Goal: Find specific page/section: Find specific page/section

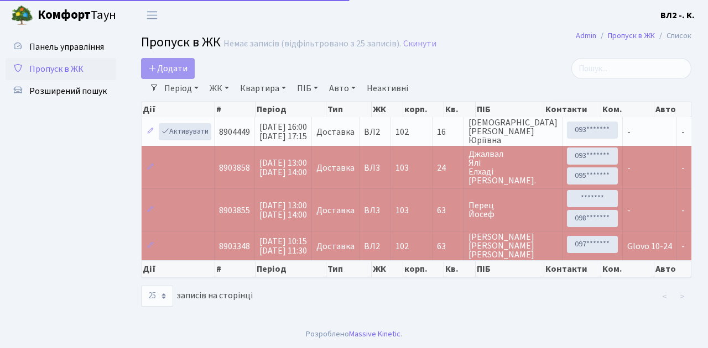
select select "25"
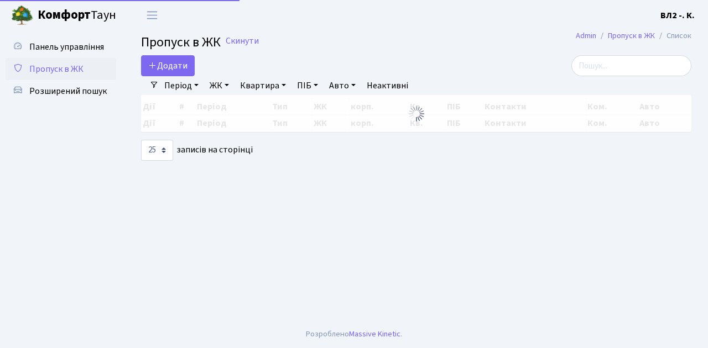
select select "25"
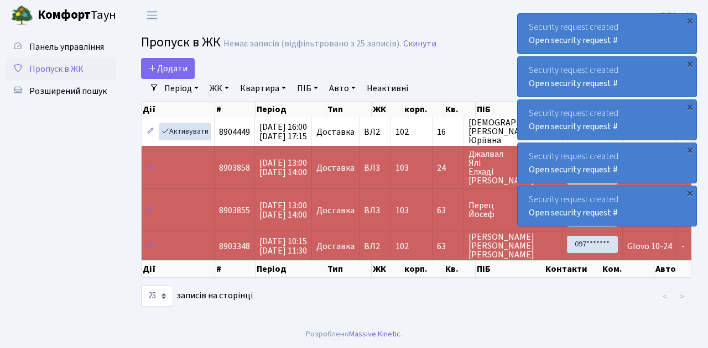
click at [197, 87] on link "Період" at bounding box center [181, 88] width 43 height 19
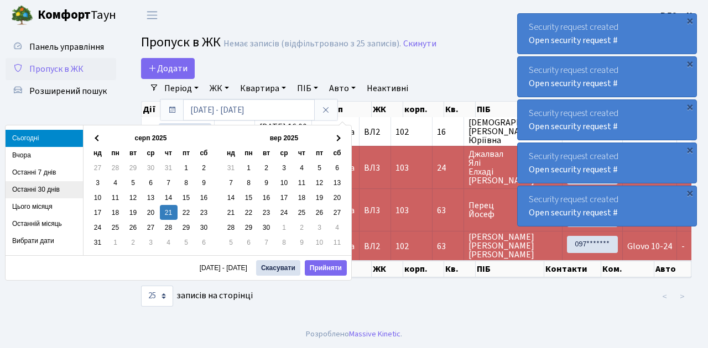
click at [46, 189] on li "Останні 30 днів" at bounding box center [44, 189] width 77 height 17
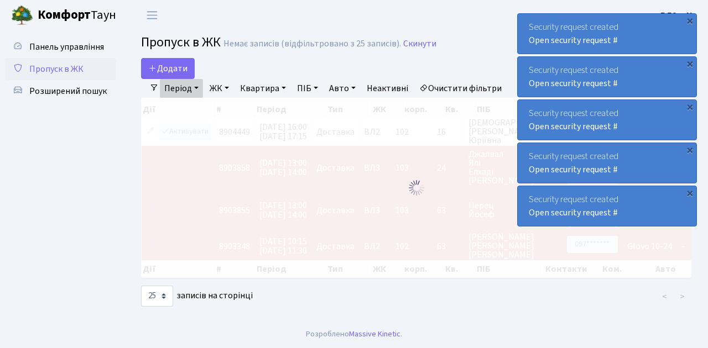
click at [231, 88] on link "ЖК" at bounding box center [219, 88] width 28 height 19
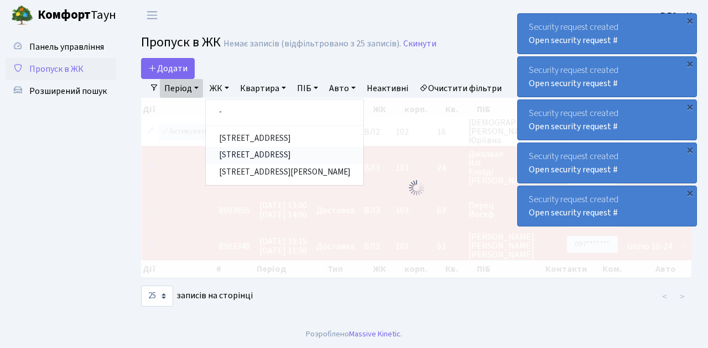
click at [262, 155] on link "[STREET_ADDRESS]" at bounding box center [285, 155] width 158 height 17
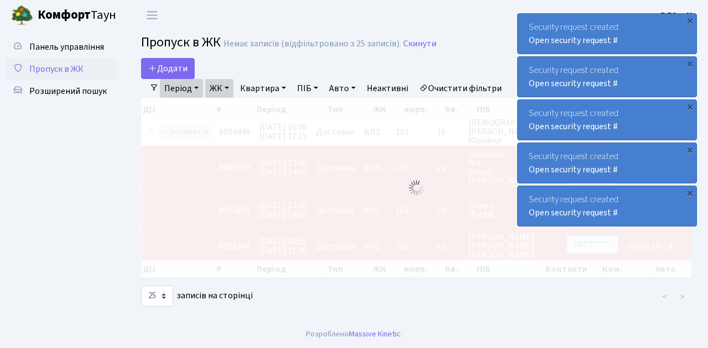
click at [285, 87] on link "Квартира" at bounding box center [263, 88] width 55 height 19
type input "159"
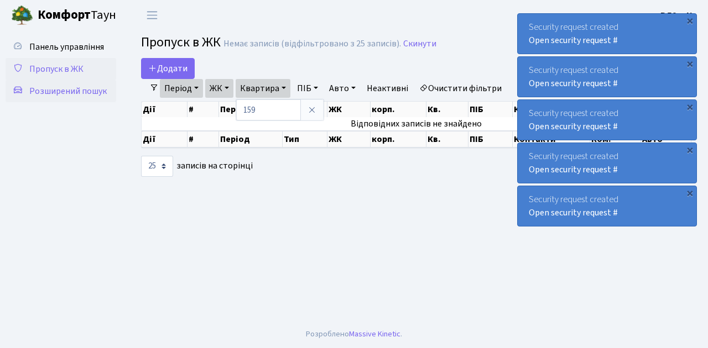
click at [42, 90] on span "Розширений пошук" at bounding box center [67, 91] width 77 height 12
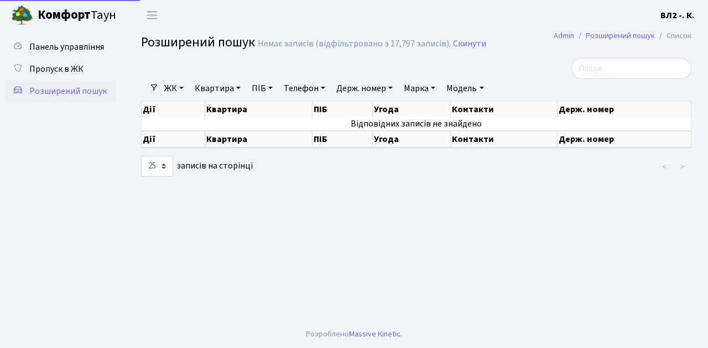
select select "25"
click at [239, 87] on link "Квартира" at bounding box center [217, 88] width 55 height 19
type input "159"
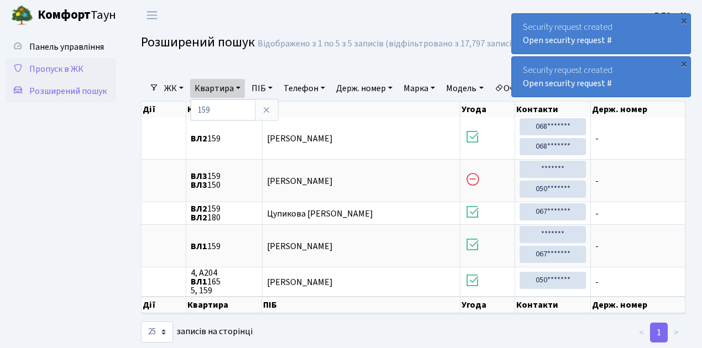
click at [58, 69] on span "Пропуск в ЖК" at bounding box center [56, 69] width 54 height 12
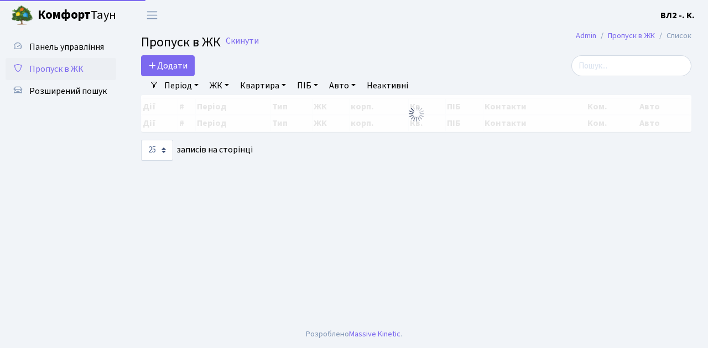
select select "25"
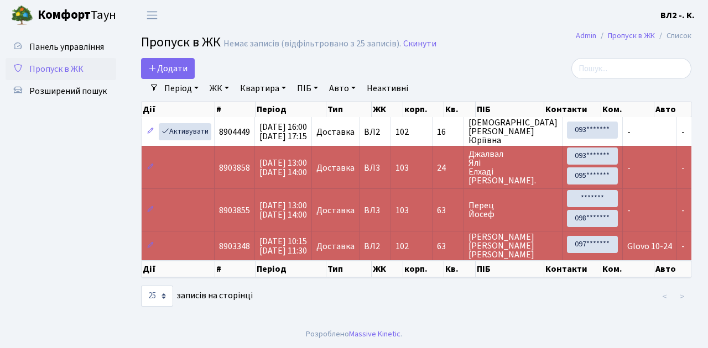
click at [35, 200] on ul "Панель управління Пропуск в ЖК Розширений пошук" at bounding box center [61, 175] width 111 height 279
